Goal: Information Seeking & Learning: Compare options

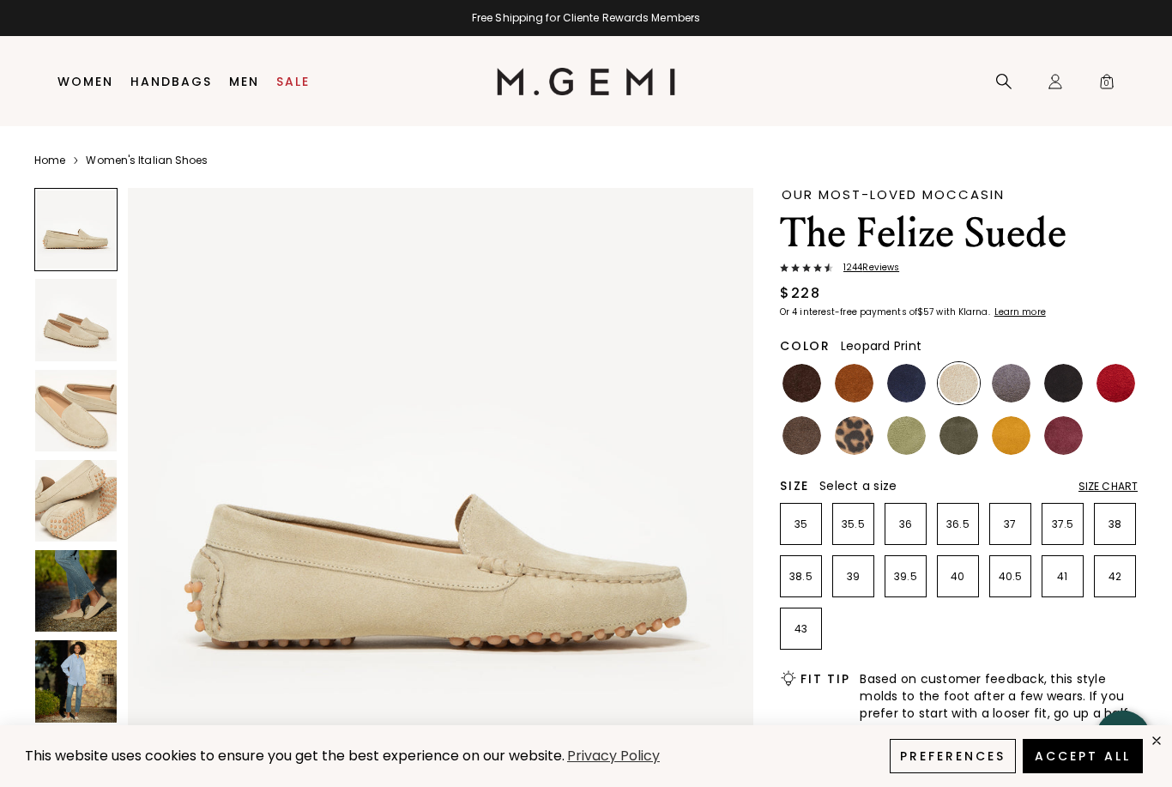
click at [850, 424] on img at bounding box center [854, 435] width 39 height 39
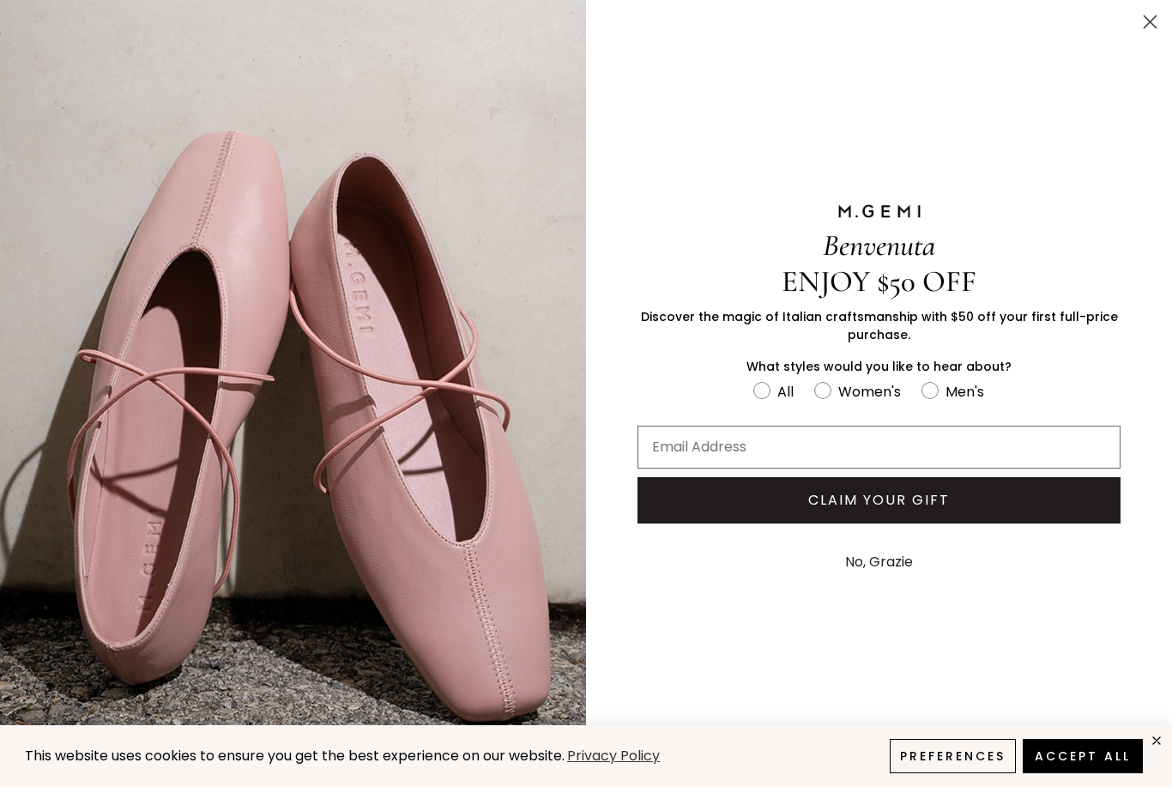
click at [1155, 26] on icon "Close dialog" at bounding box center [1151, 22] width 12 height 12
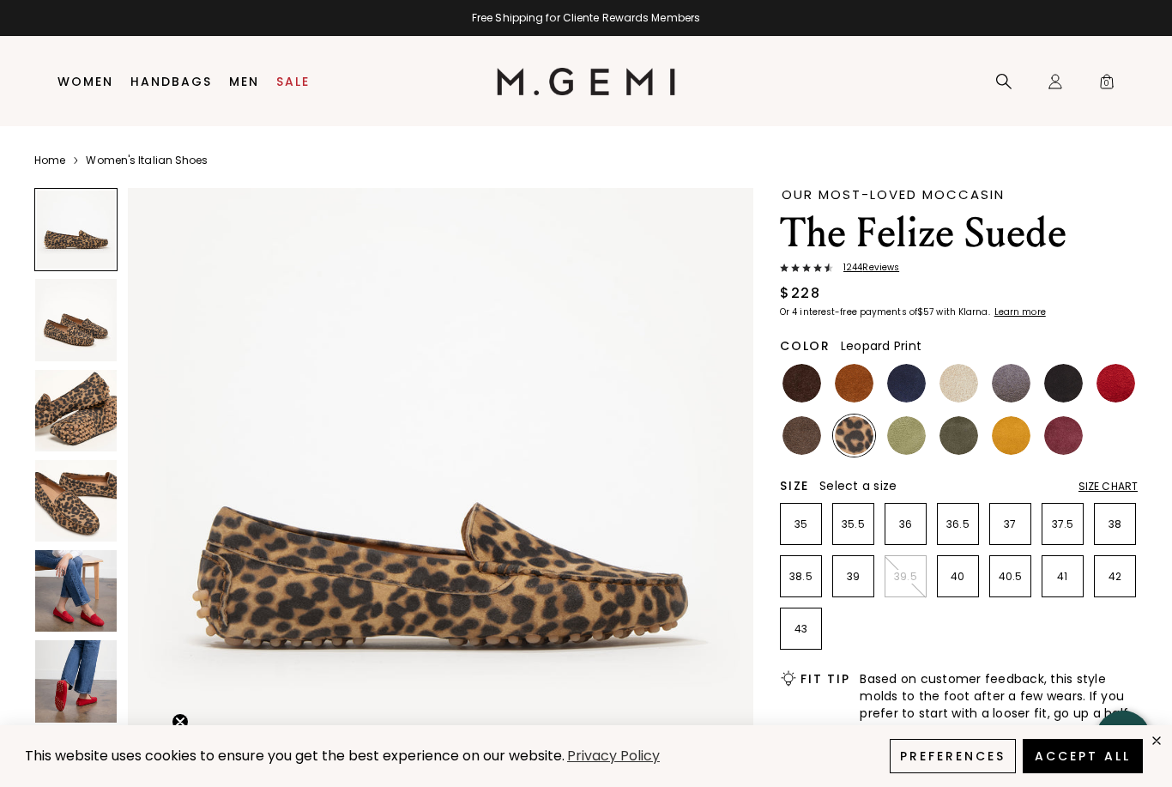
click at [858, 442] on img at bounding box center [854, 435] width 39 height 39
click at [82, 343] on img at bounding box center [76, 320] width 82 height 82
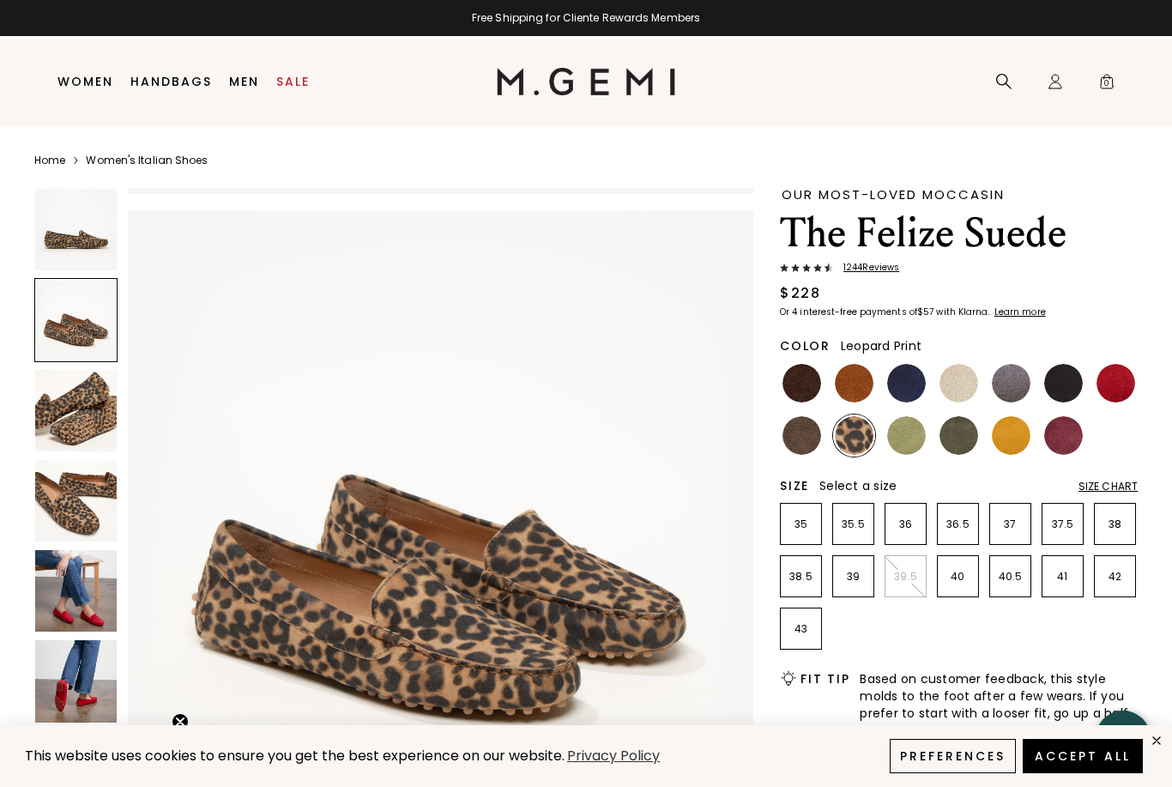
scroll to position [643, 0]
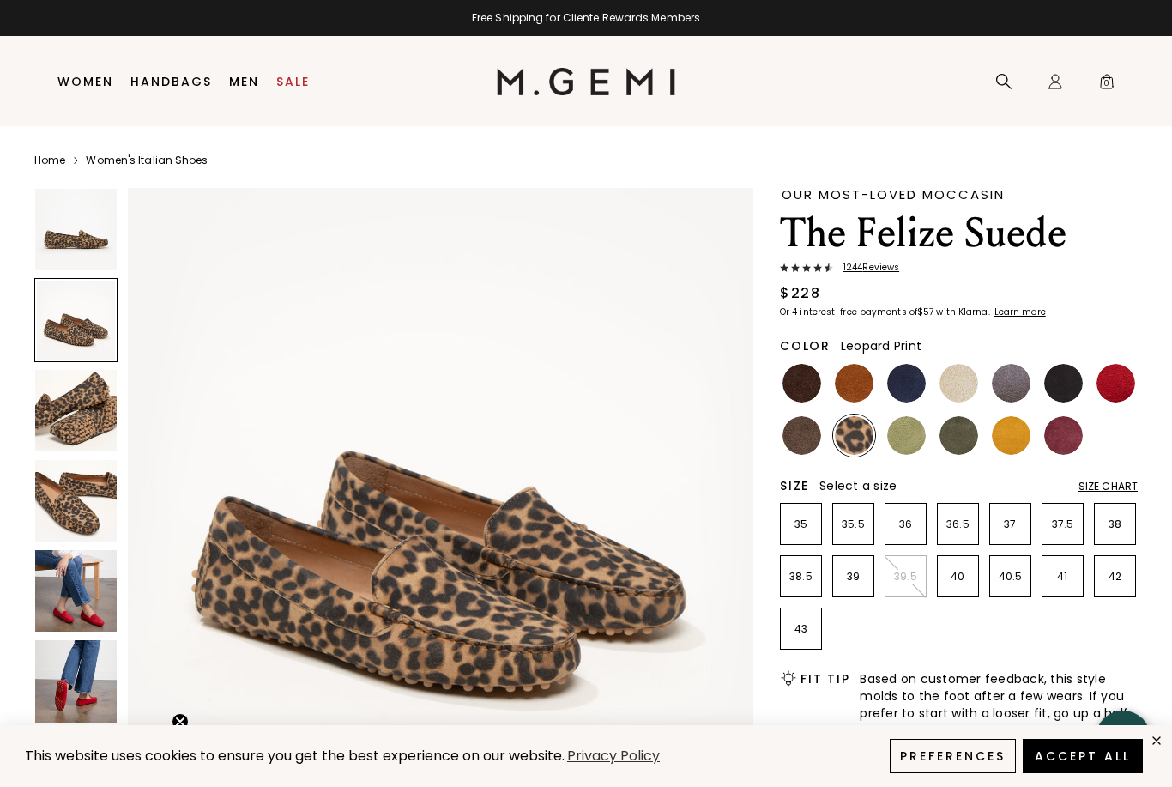
click at [63, 410] on img at bounding box center [76, 411] width 82 height 82
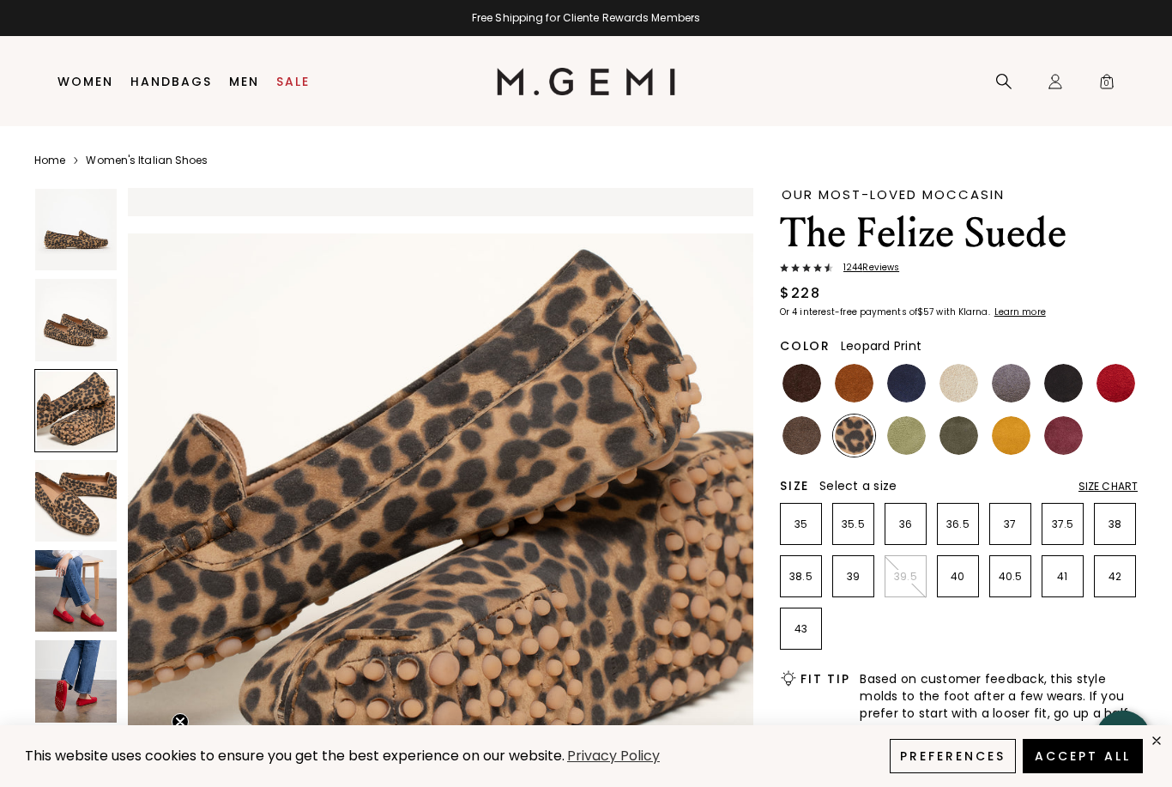
scroll to position [1286, 0]
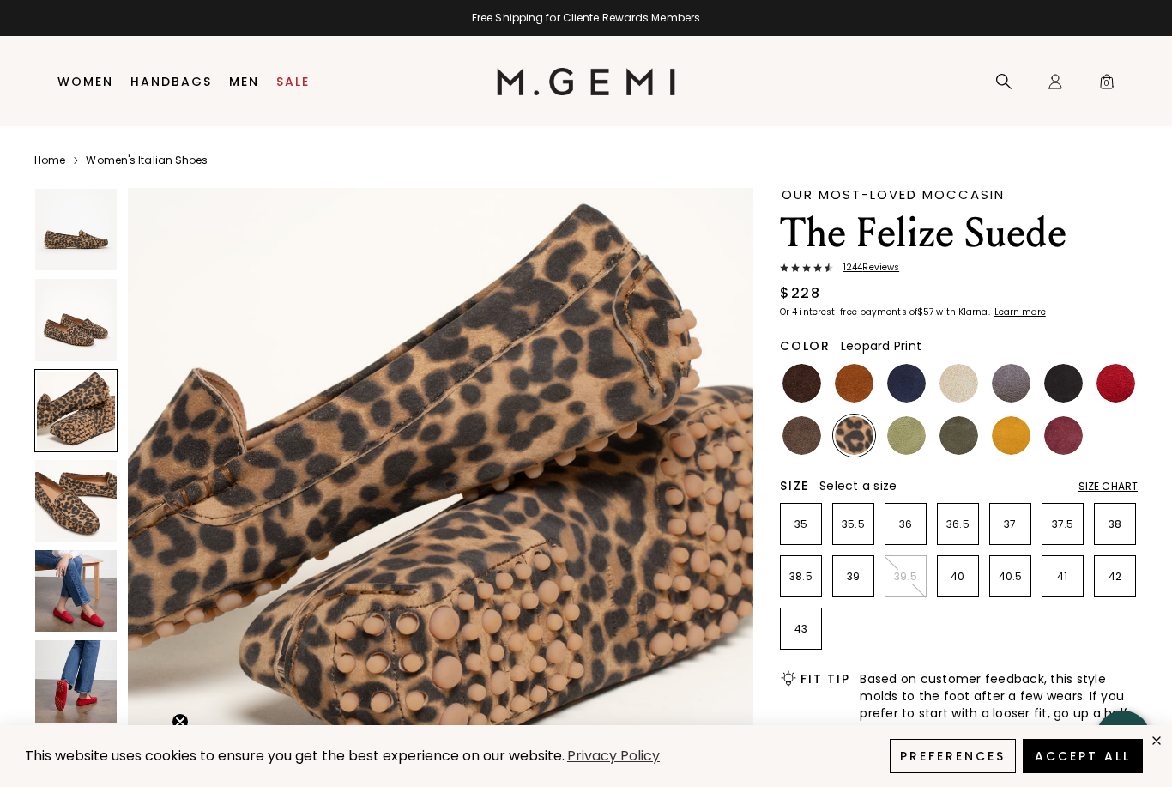
click at [70, 497] on img at bounding box center [76, 501] width 82 height 82
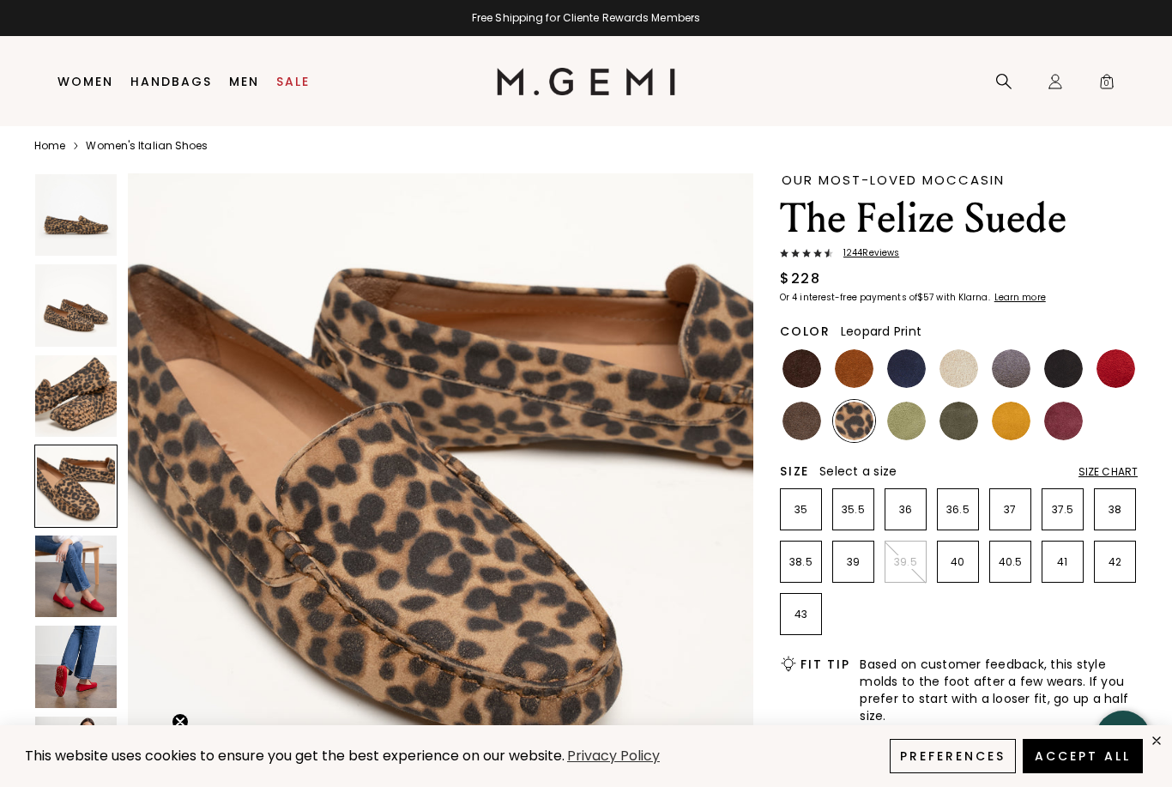
scroll to position [0, 0]
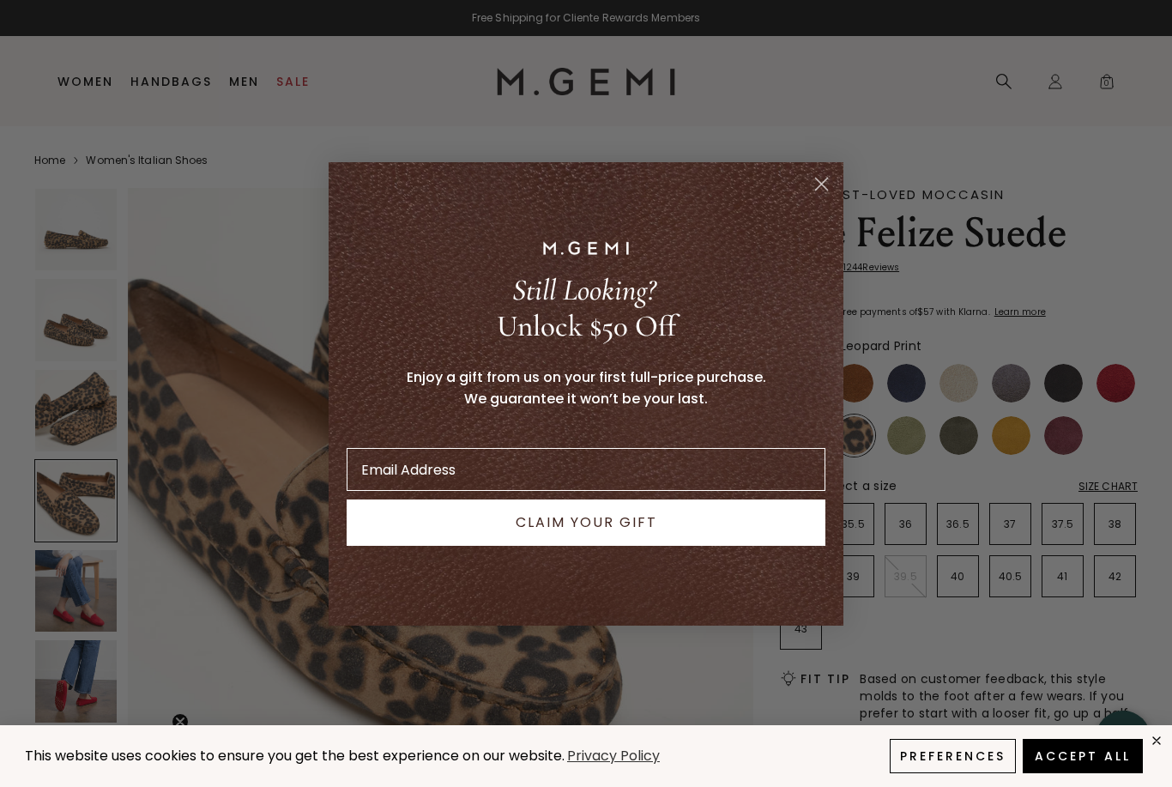
click at [819, 179] on circle "Close dialog" at bounding box center [822, 183] width 28 height 28
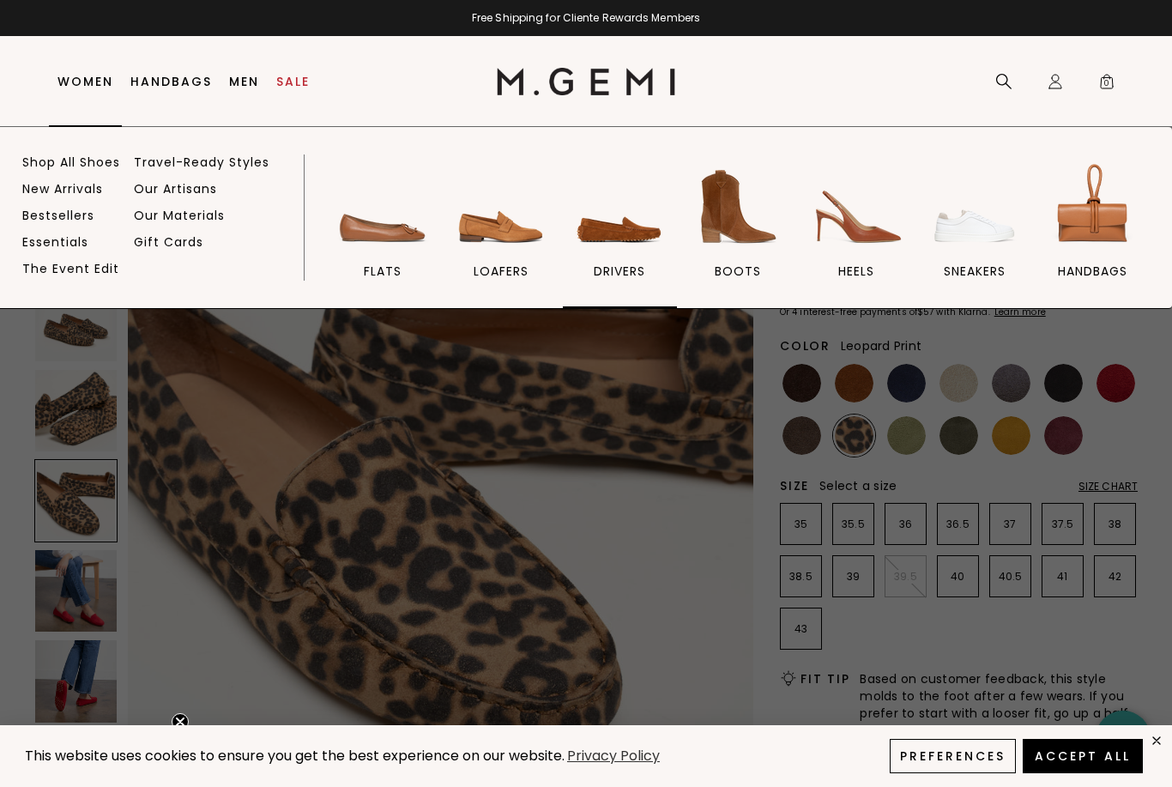
click at [636, 245] on img at bounding box center [620, 207] width 96 height 96
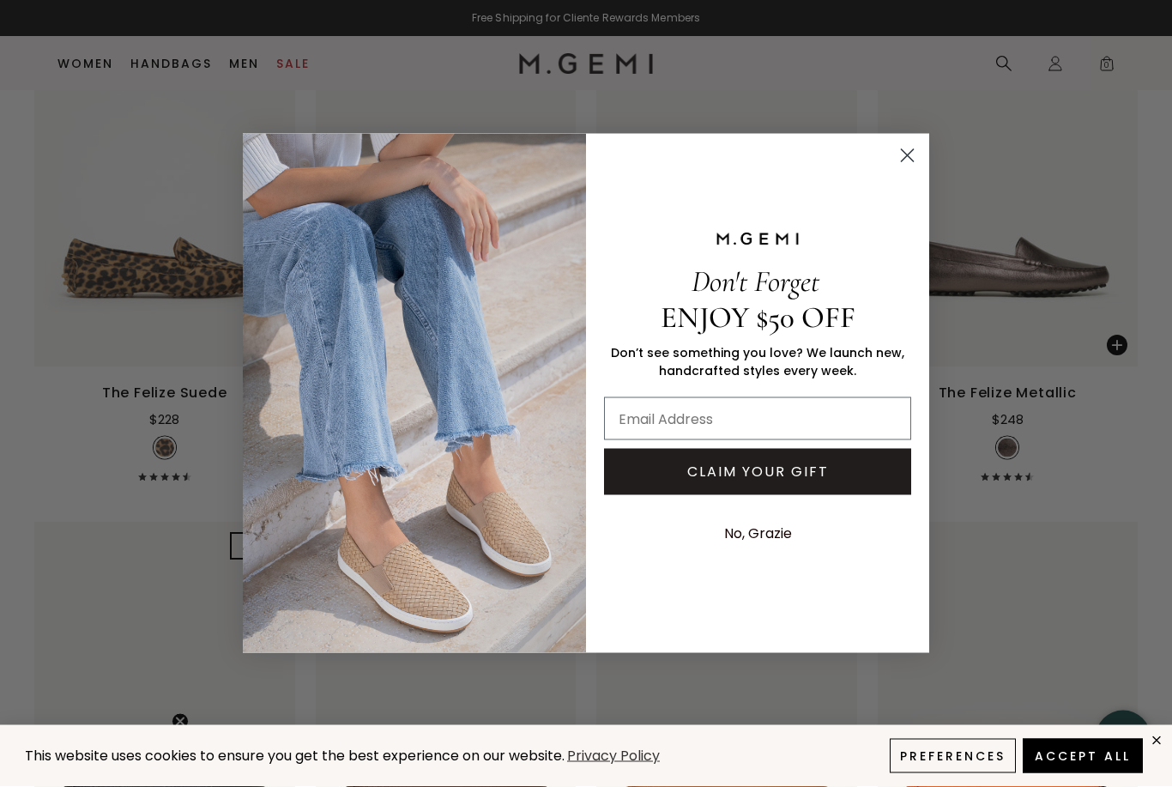
scroll to position [1946, 0]
click at [910, 170] on circle "Close dialog" at bounding box center [907, 156] width 28 height 28
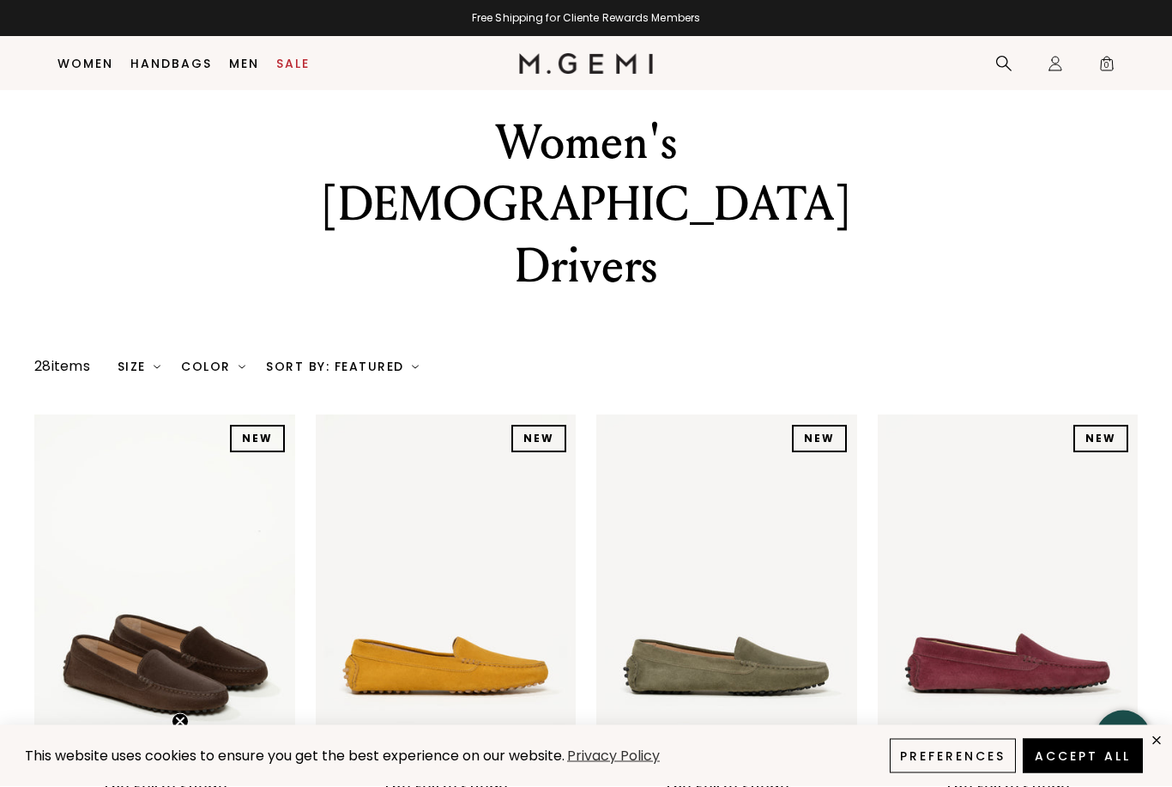
scroll to position [0, 0]
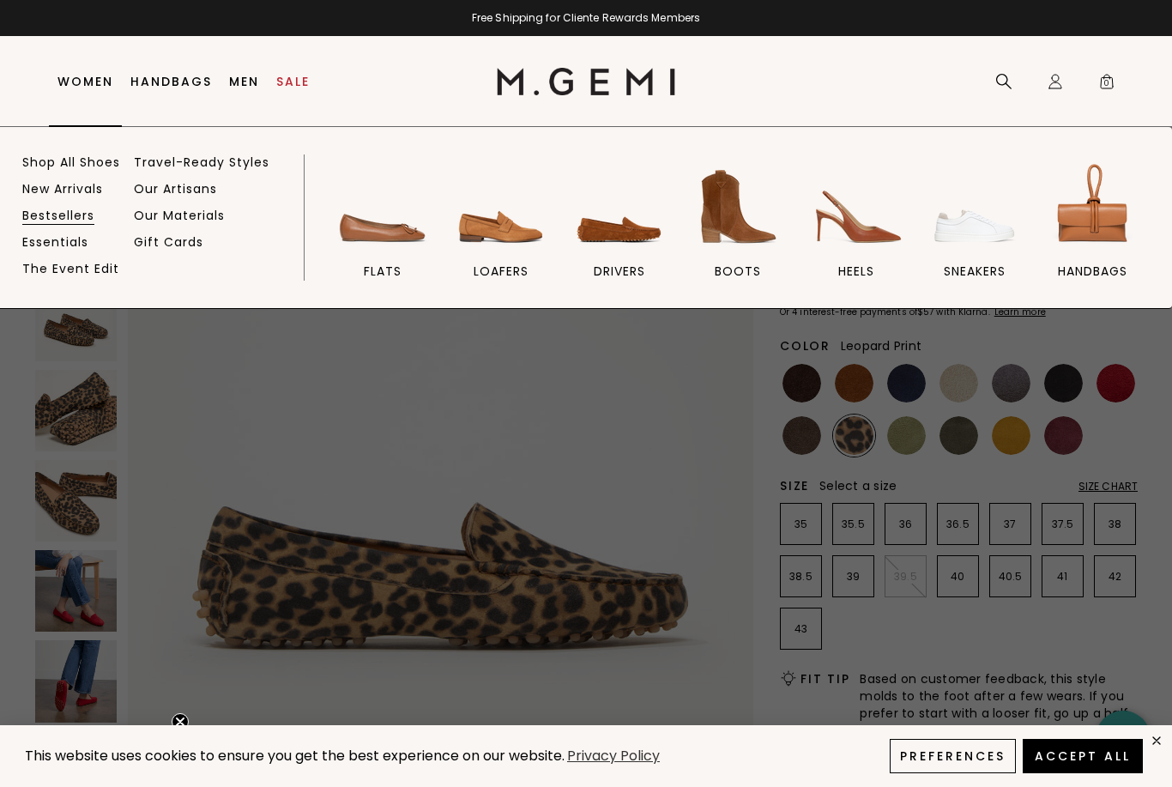
click at [91, 221] on link "Bestsellers" at bounding box center [58, 215] width 72 height 15
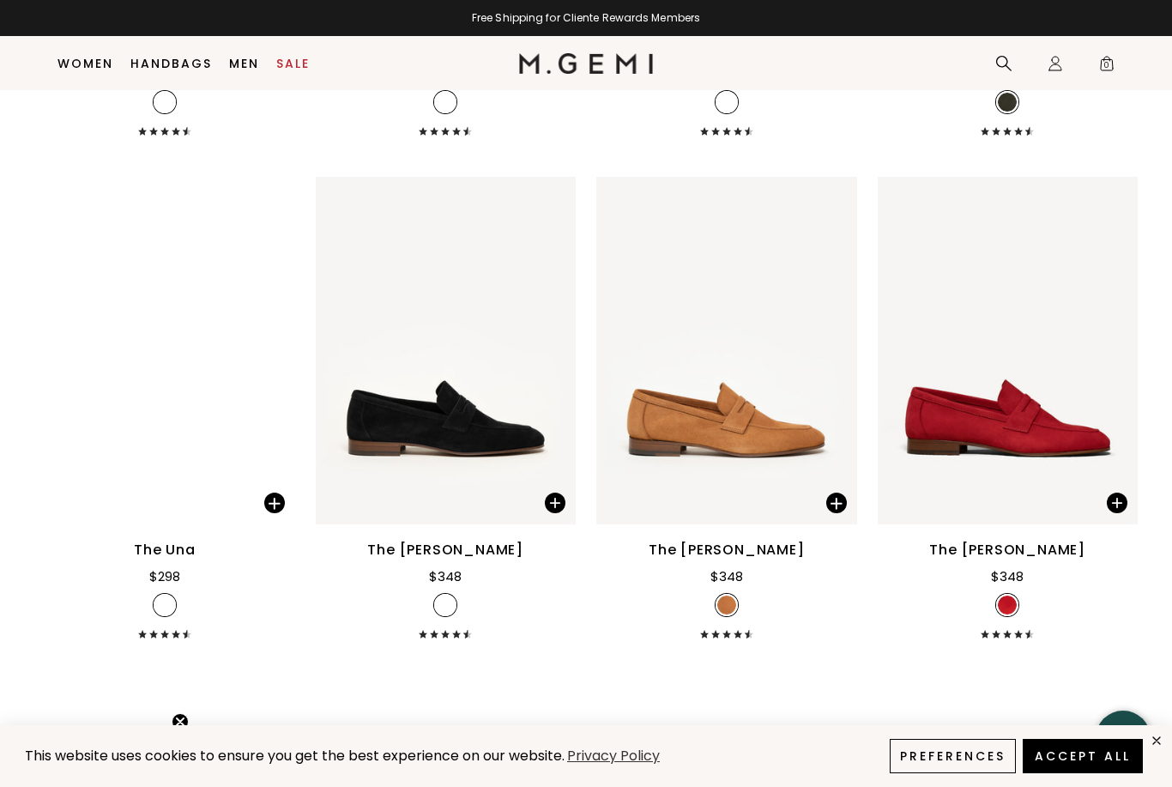
scroll to position [1652, 0]
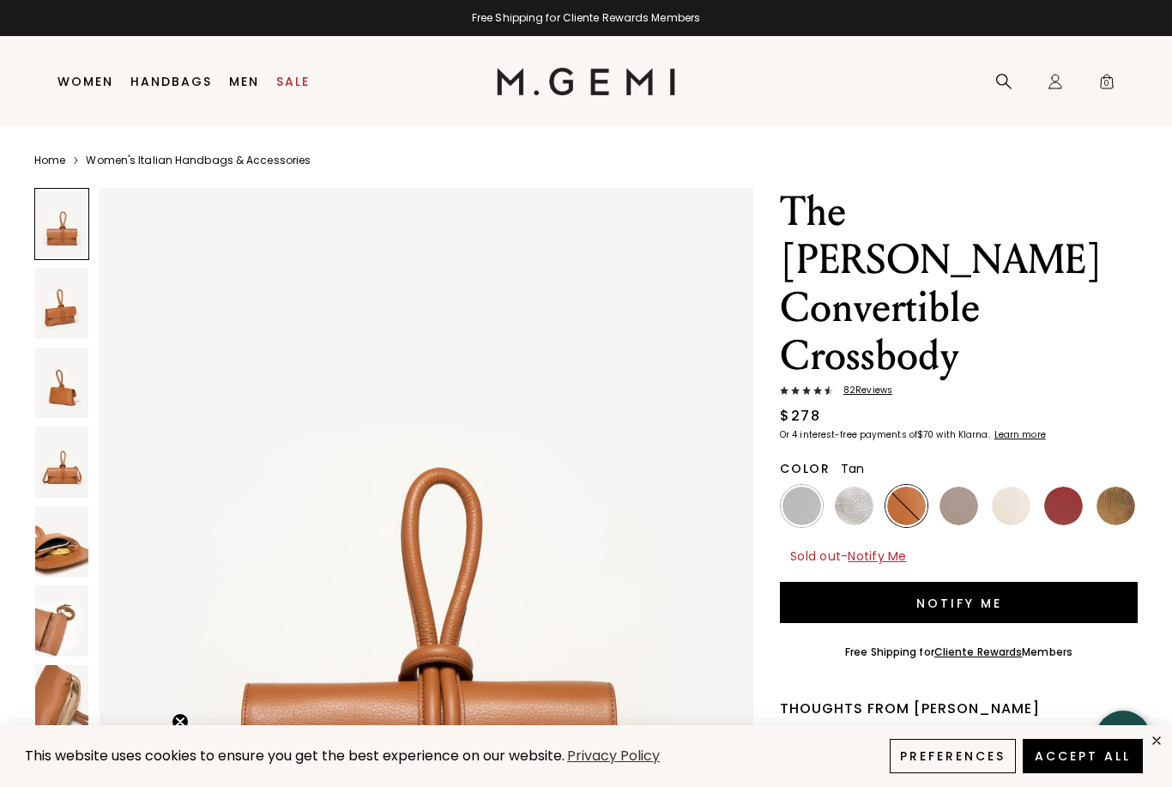
click at [49, 556] on img at bounding box center [61, 541] width 53 height 70
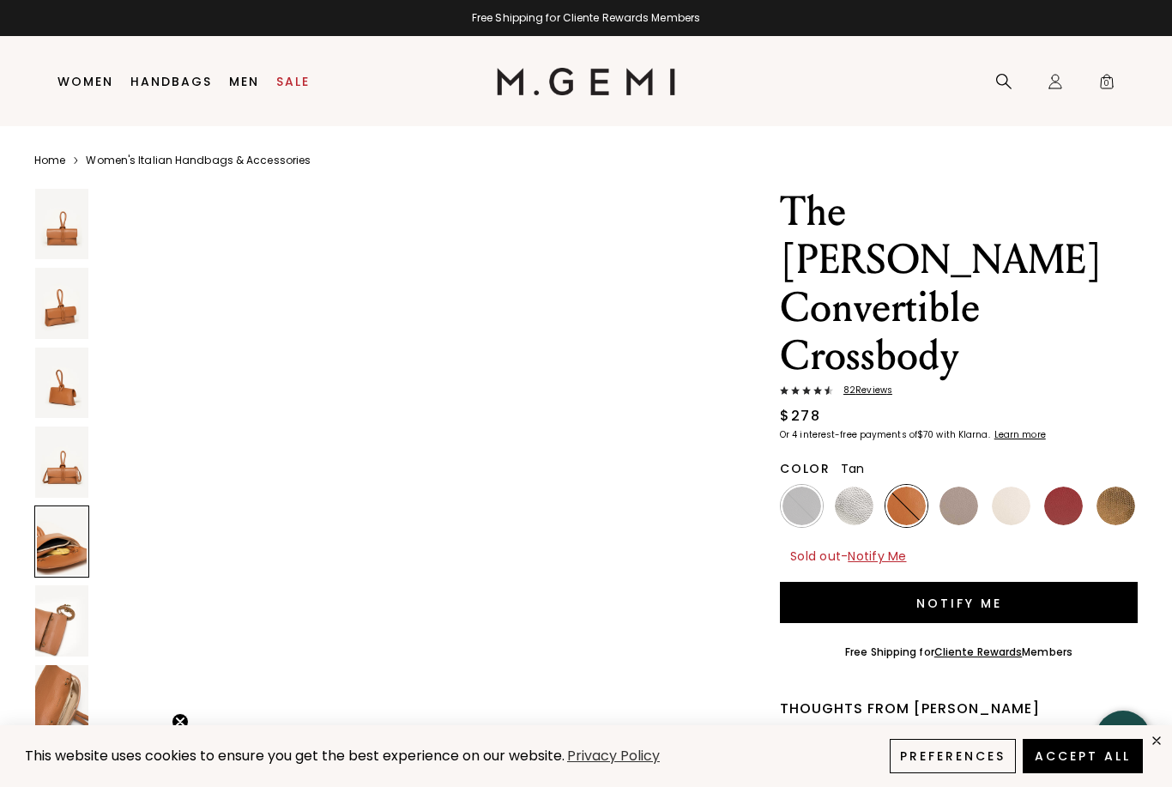
scroll to position [3557, 0]
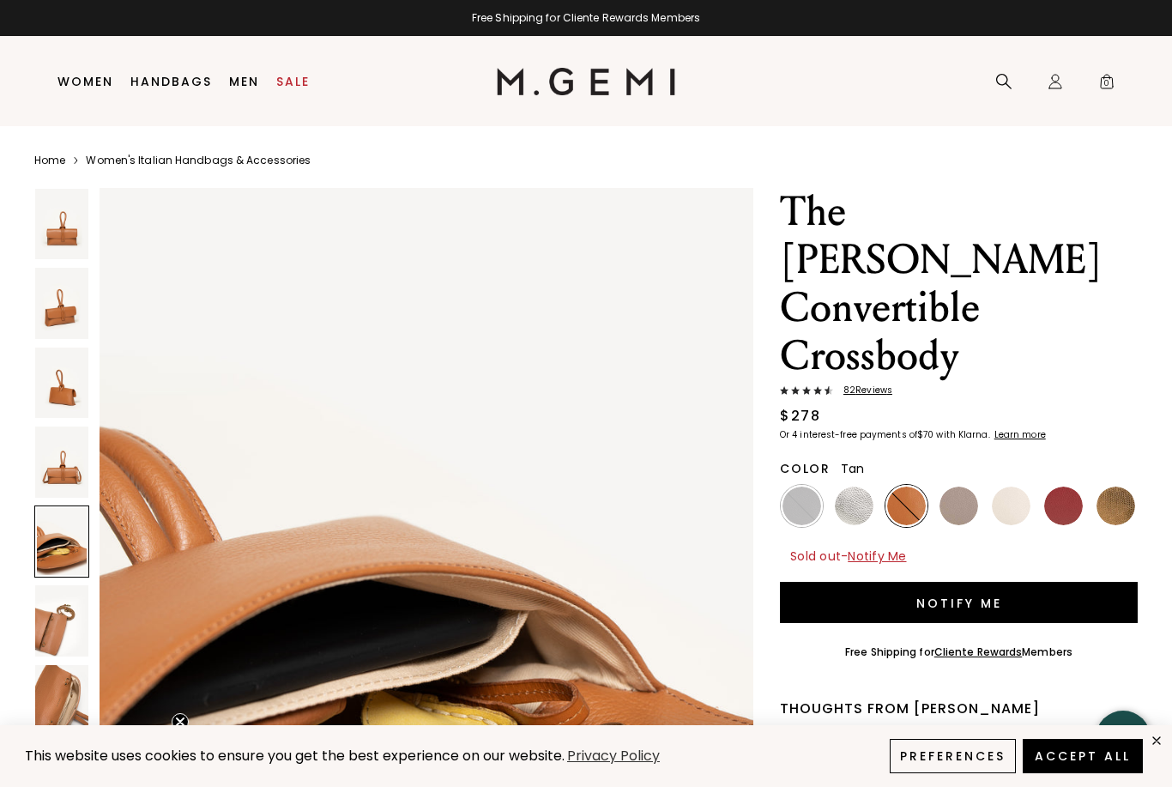
click at [50, 635] on img at bounding box center [61, 620] width 53 height 70
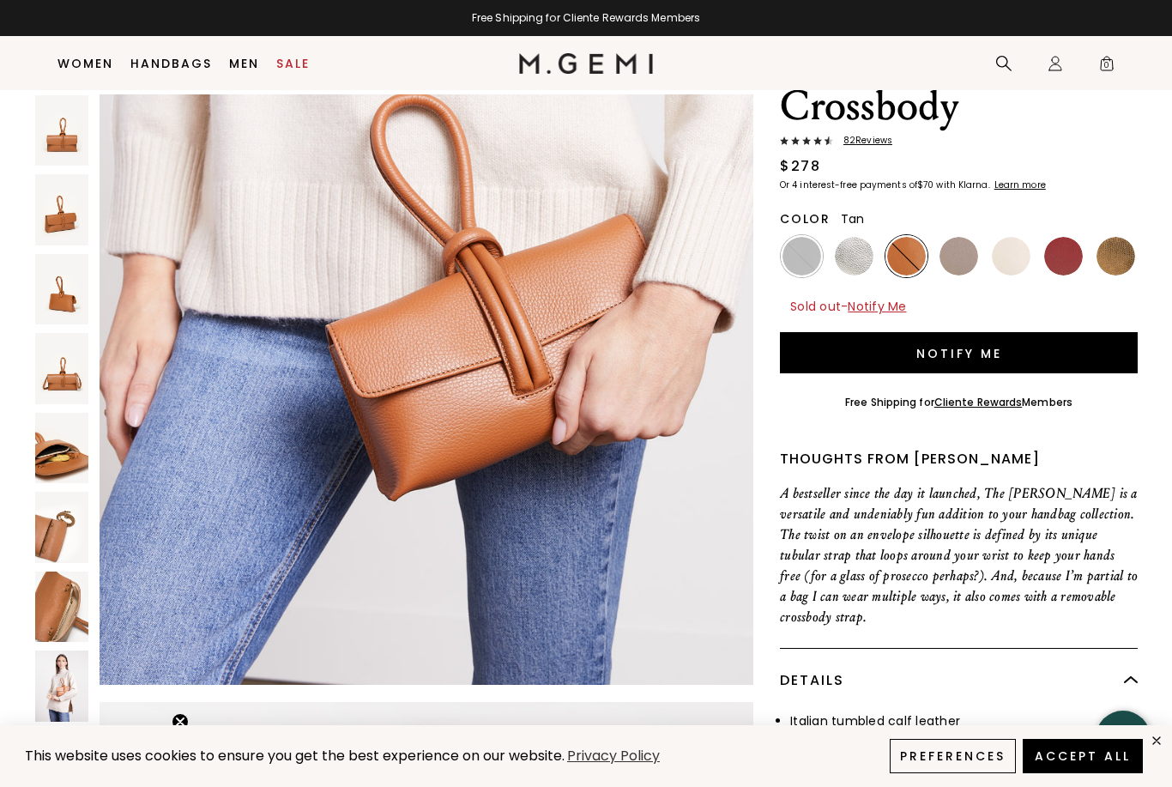
scroll to position [215, 0]
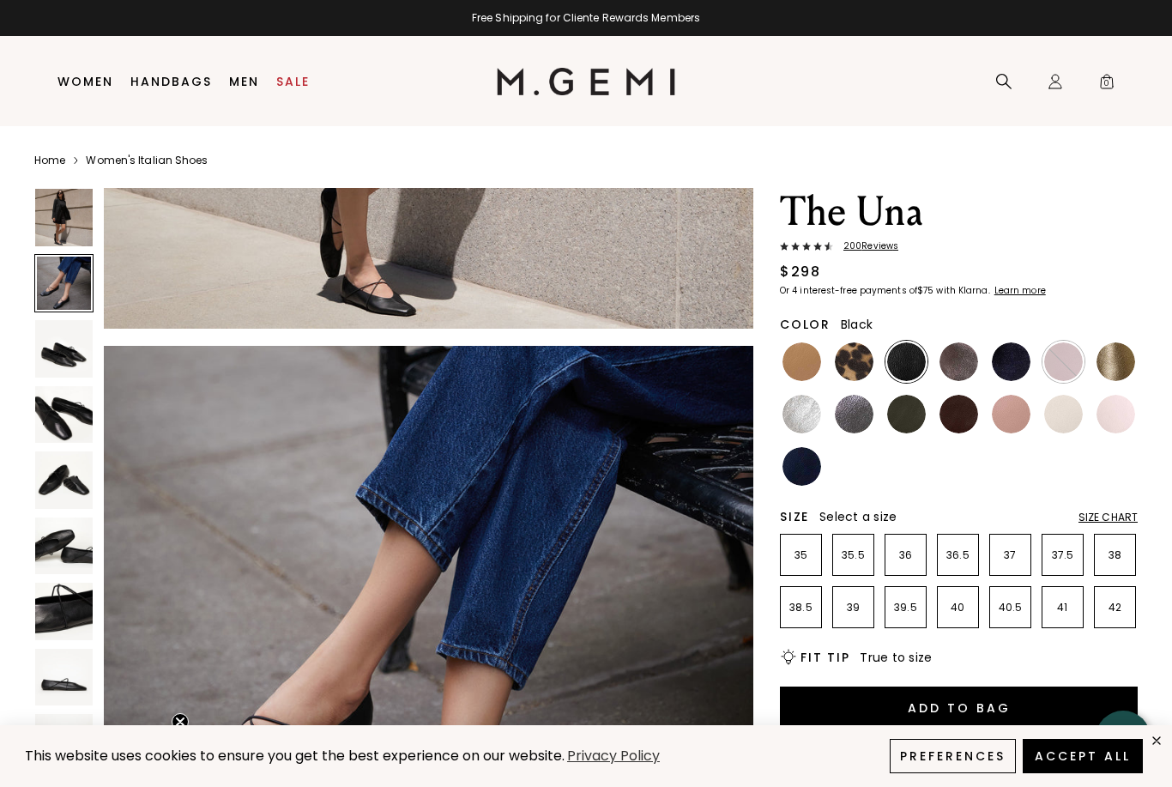
scroll to position [503, 0]
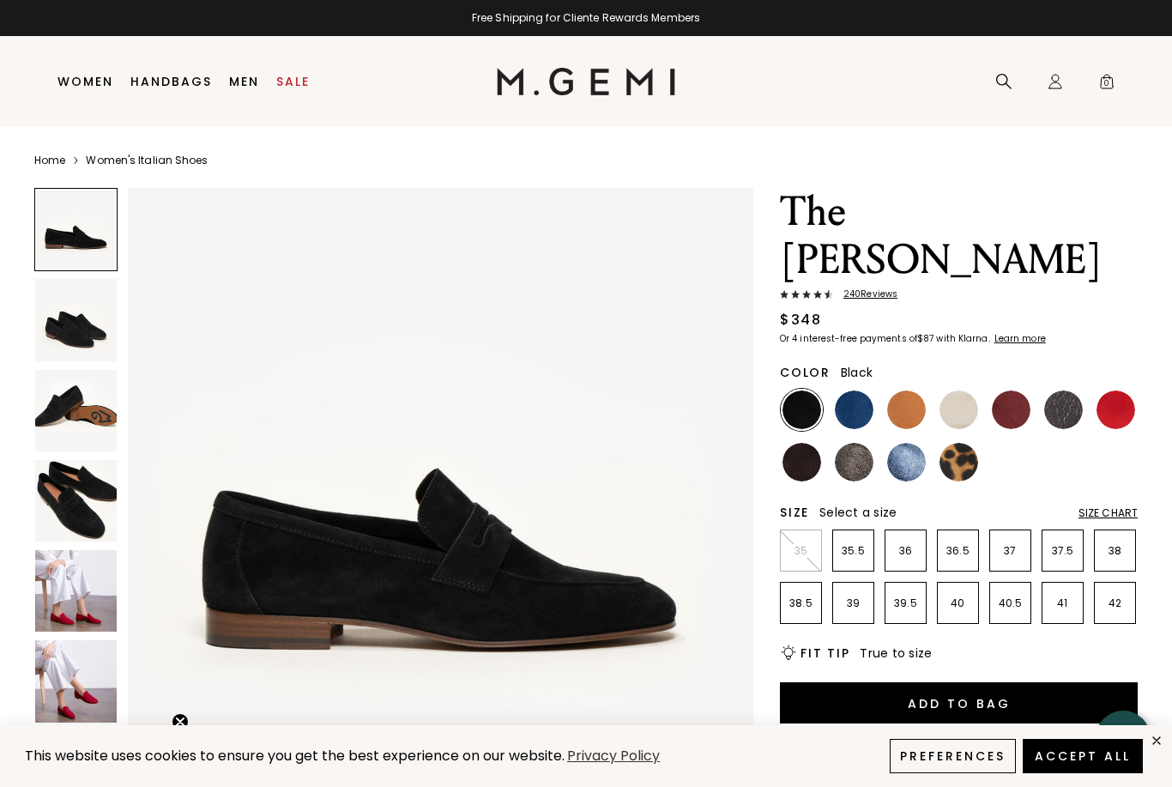
click at [72, 584] on img at bounding box center [76, 591] width 82 height 82
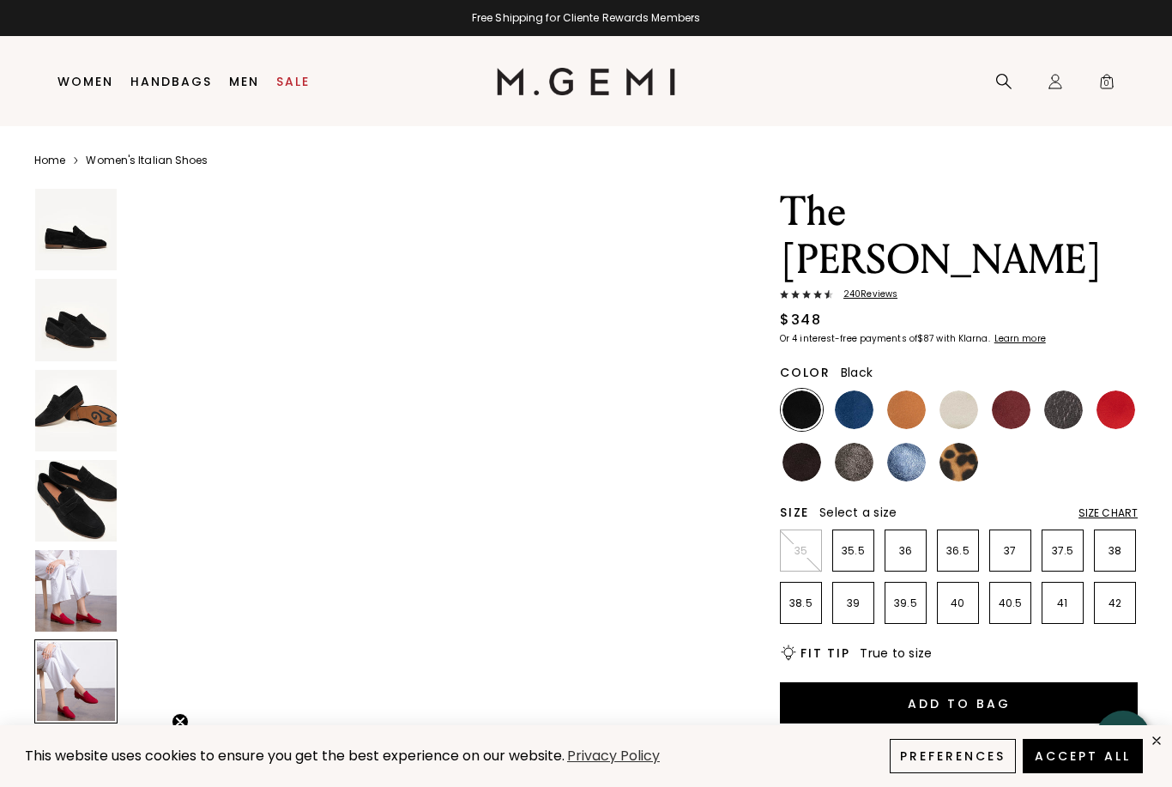
scroll to position [3306, 0]
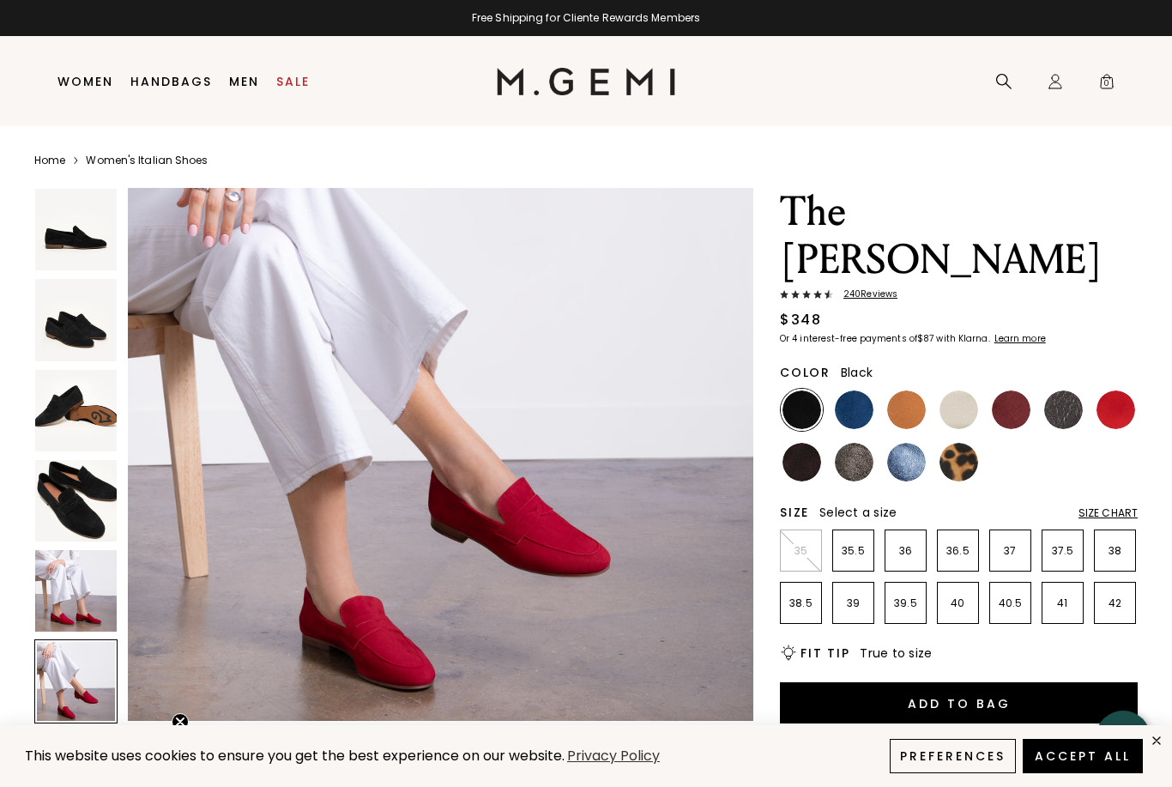
click at [943, 443] on img at bounding box center [959, 462] width 39 height 39
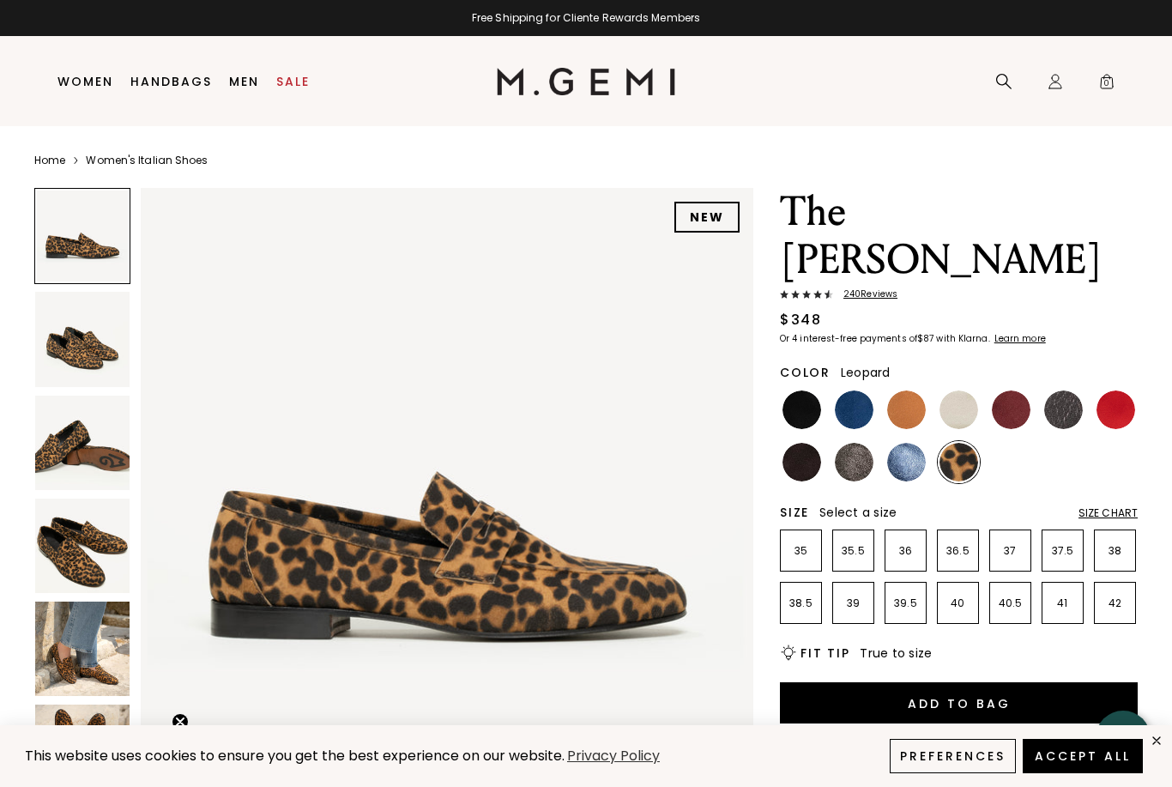
click at [97, 649] on img at bounding box center [82, 649] width 94 height 94
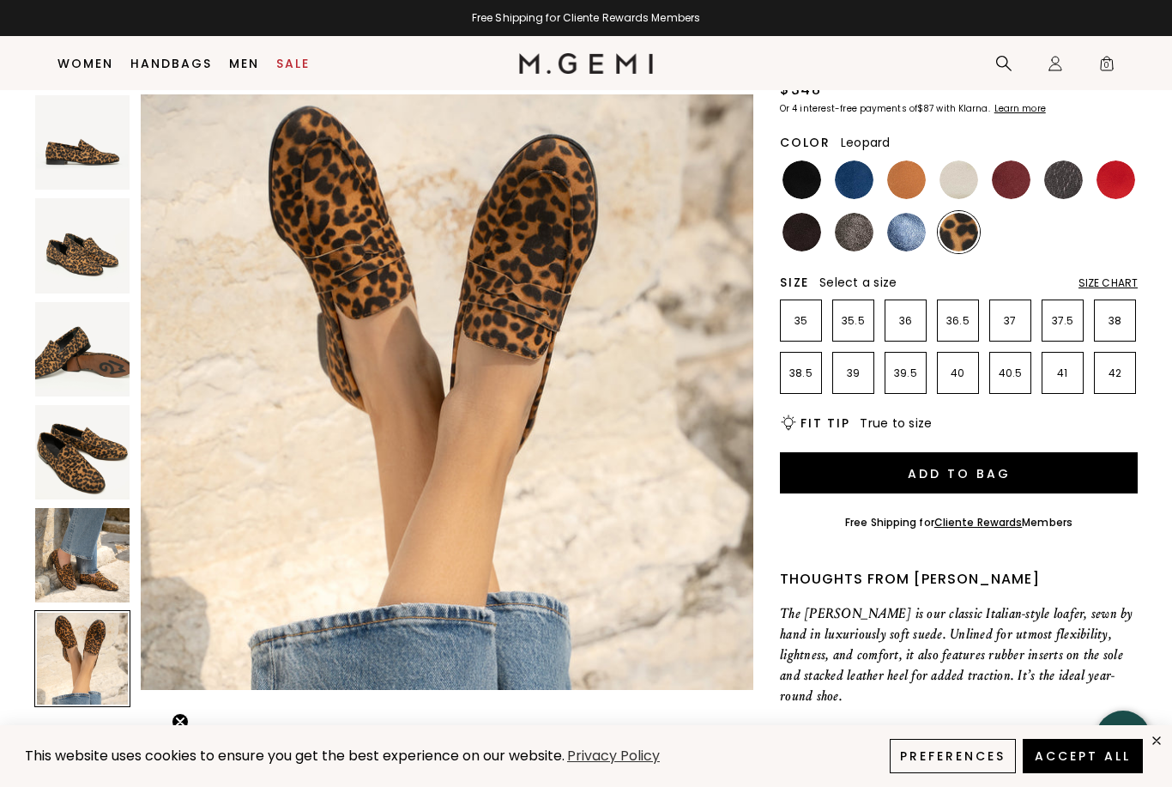
scroll to position [192, 0]
